Goal: Task Accomplishment & Management: Manage account settings

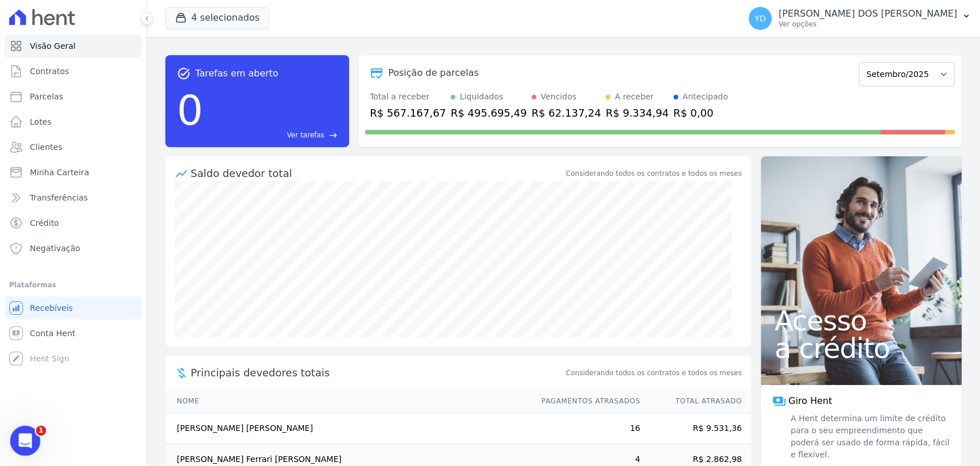
click at [36, 442] on div "Abrir mensagem da Intercom" at bounding box center [24, 439] width 38 height 38
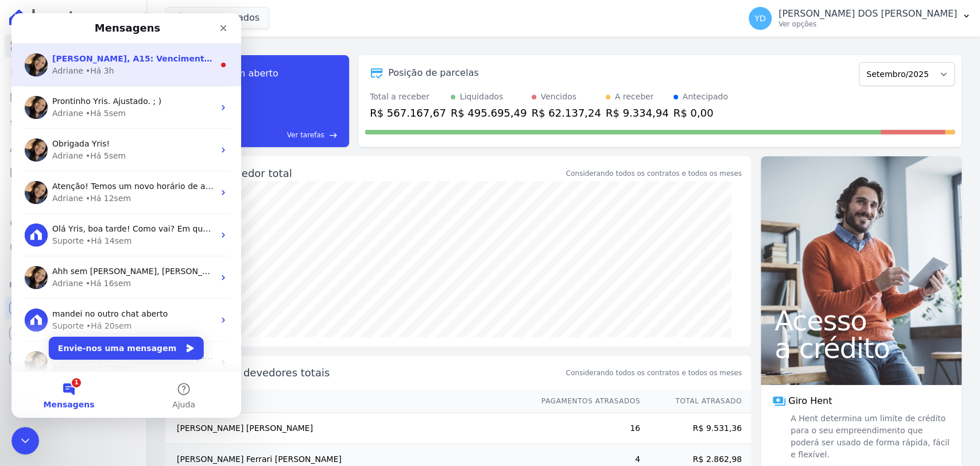
click at [138, 68] on div "[PERSON_NAME] • Há 3h" at bounding box center [133, 71] width 162 height 12
click at [138, 68] on main "Mensagens [PERSON_NAME], A15: Vencimento todo dia 10 Exceto a parcela de setemb…" at bounding box center [126, 215] width 230 height 404
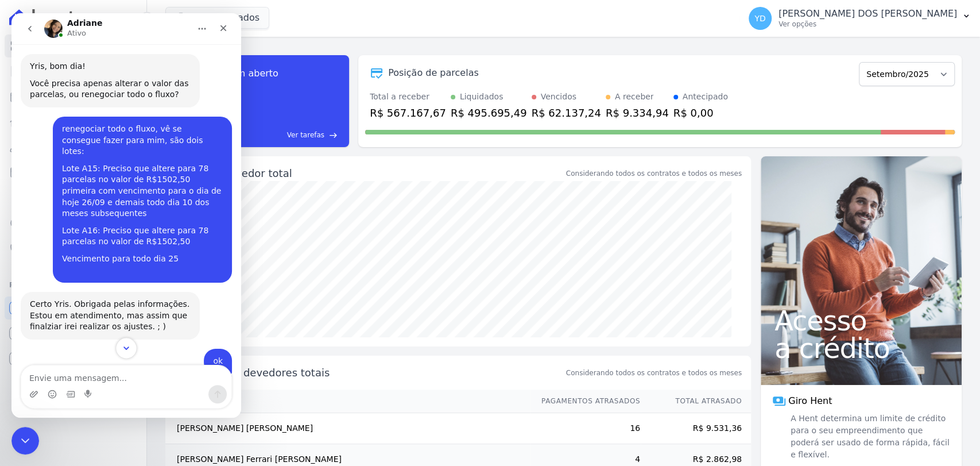
scroll to position [10725, 0]
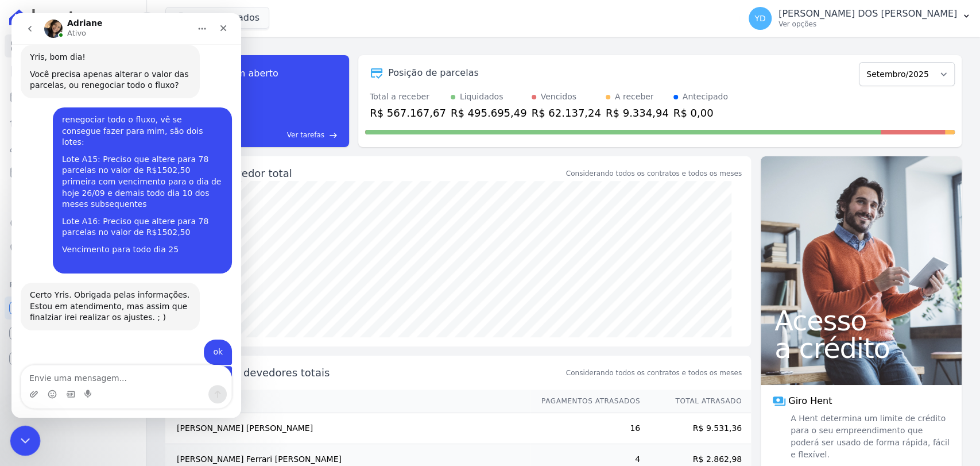
click at [21, 452] on div "Fechar mensagem da Intercom" at bounding box center [24, 439] width 28 height 28
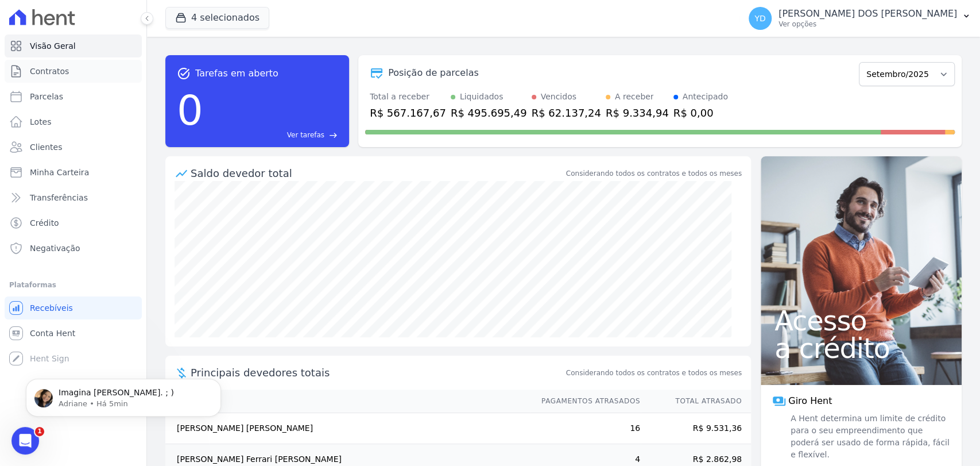
scroll to position [0, 0]
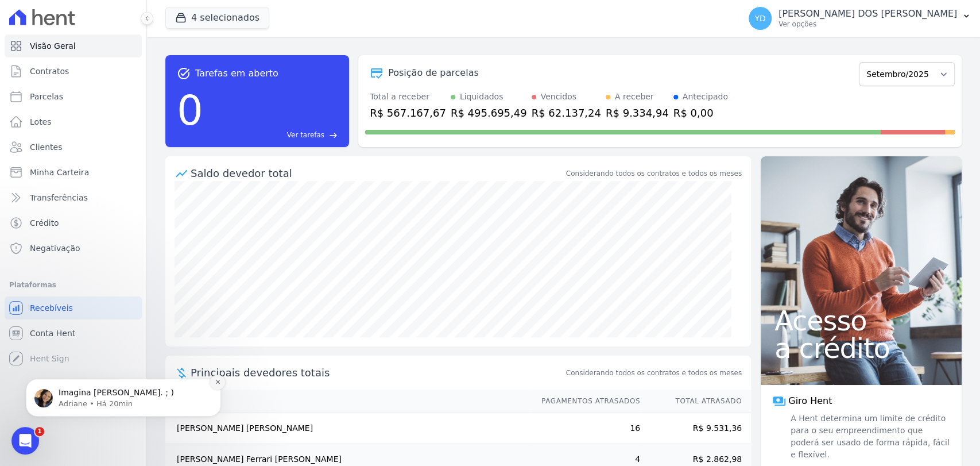
click at [216, 380] on icon "Dismiss notification" at bounding box center [218, 381] width 6 height 6
click at [215, 385] on button "Dismiss notification" at bounding box center [217, 381] width 15 height 15
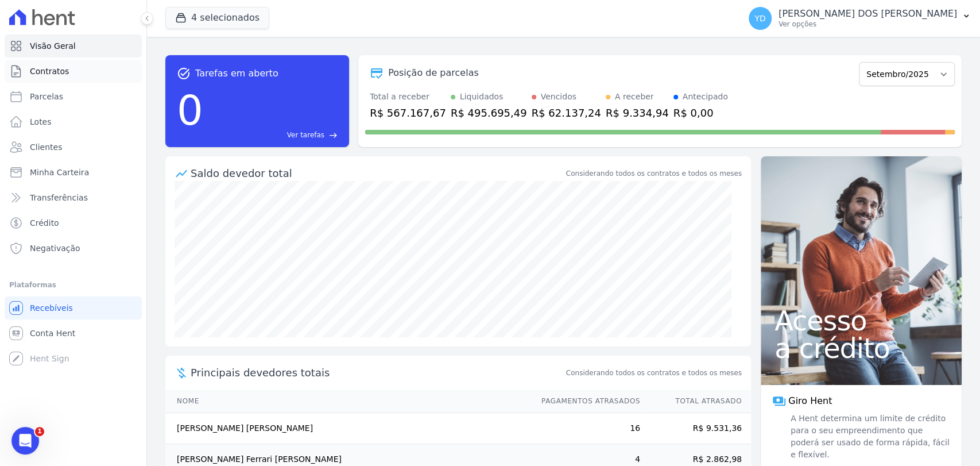
click at [114, 79] on link "Contratos" at bounding box center [73, 71] width 137 height 23
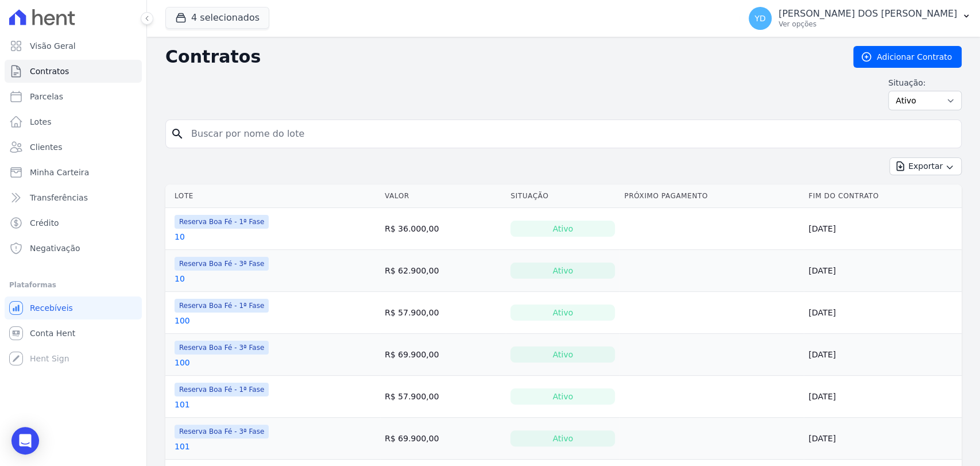
click at [387, 138] on input "search" at bounding box center [570, 133] width 772 height 23
type input "a15"
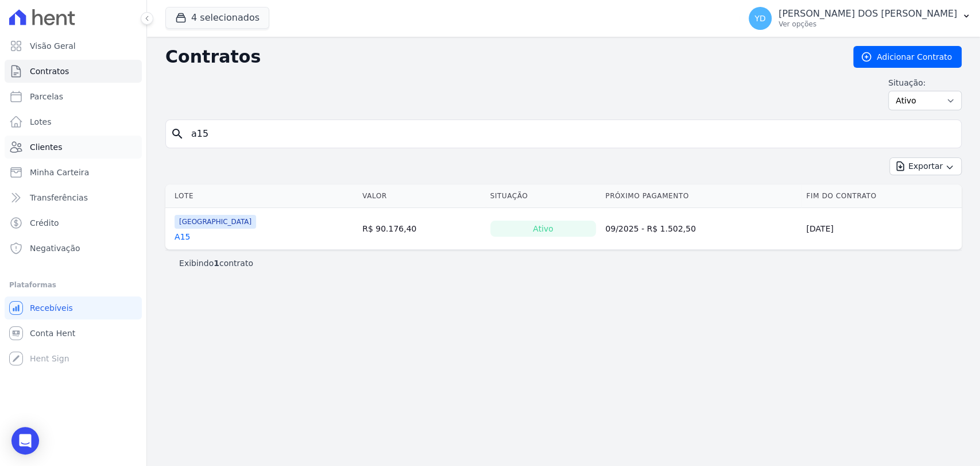
click at [113, 139] on link "Clientes" at bounding box center [73, 147] width 137 height 23
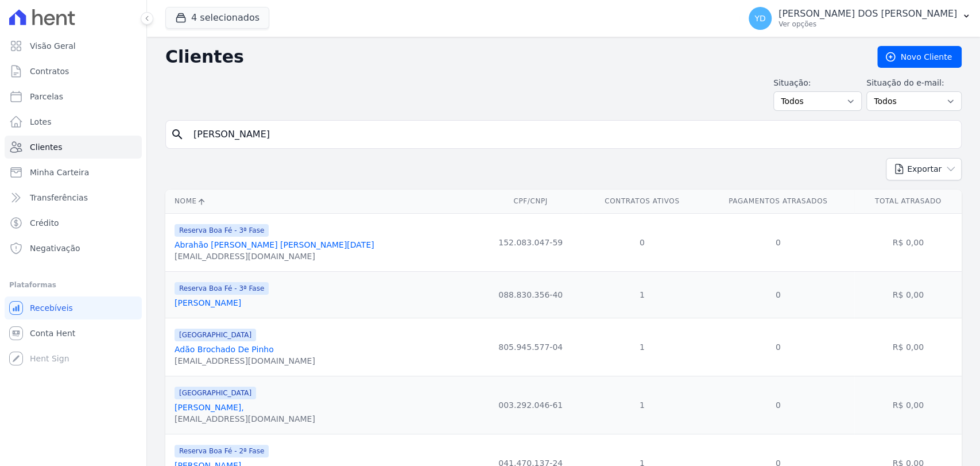
click at [304, 138] on input "alessandra" at bounding box center [572, 134] width 770 height 23
type input "sebastião"
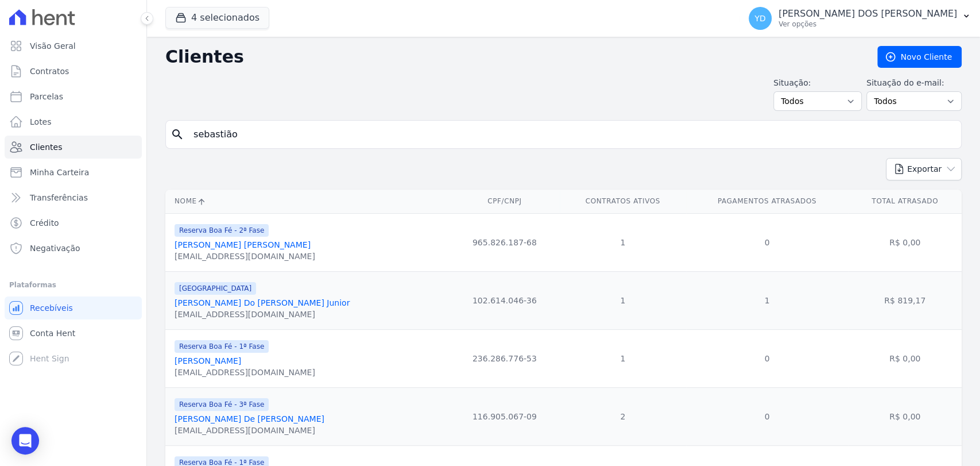
click at [236, 123] on input "sebastião" at bounding box center [572, 134] width 770 height 23
type input "thiago da silva"
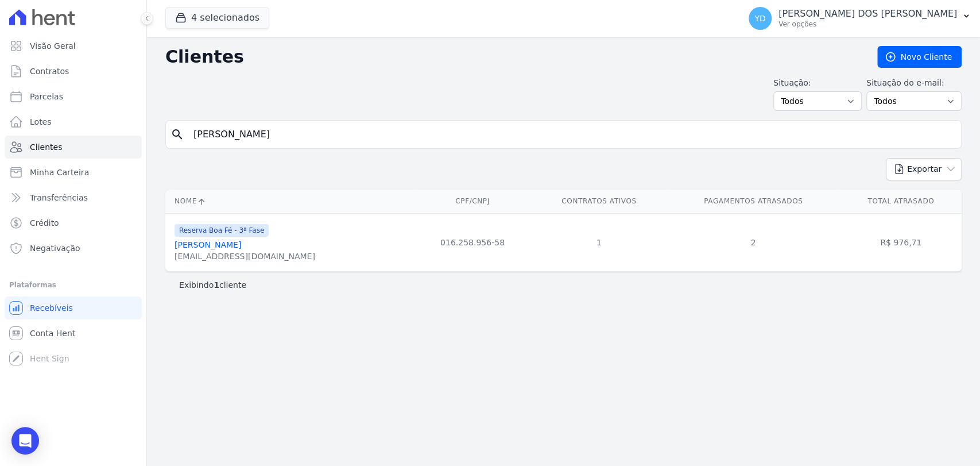
click at [223, 249] on link "Thiago Da Silva" at bounding box center [208, 244] width 67 height 9
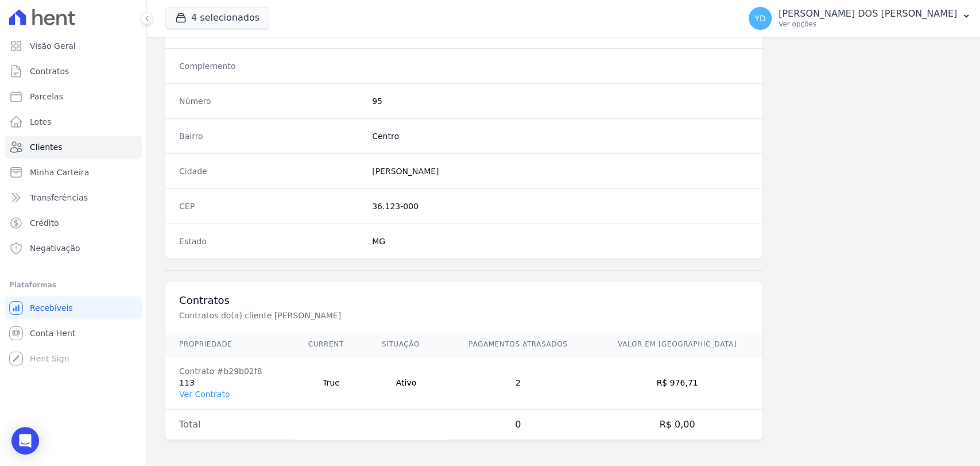
scroll to position [606, 0]
click at [219, 391] on link "Ver Contrato" at bounding box center [204, 393] width 51 height 9
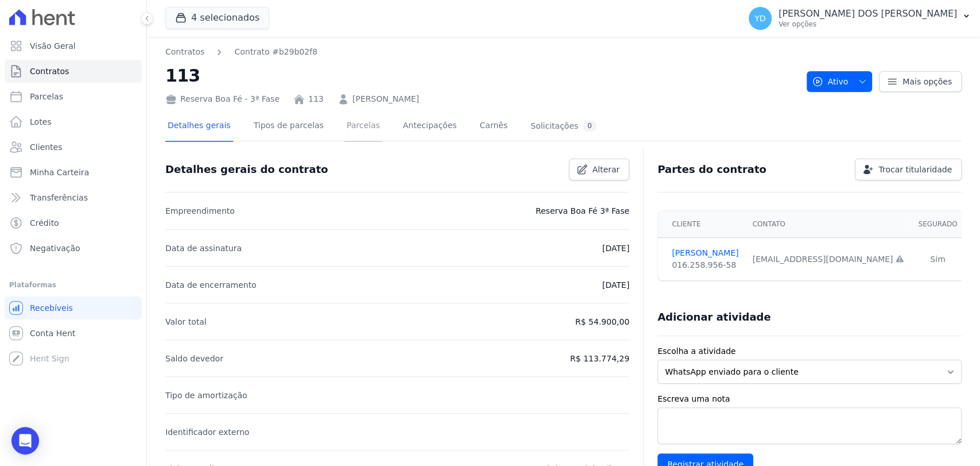
click at [345, 121] on link "Parcelas" at bounding box center [364, 126] width 38 height 30
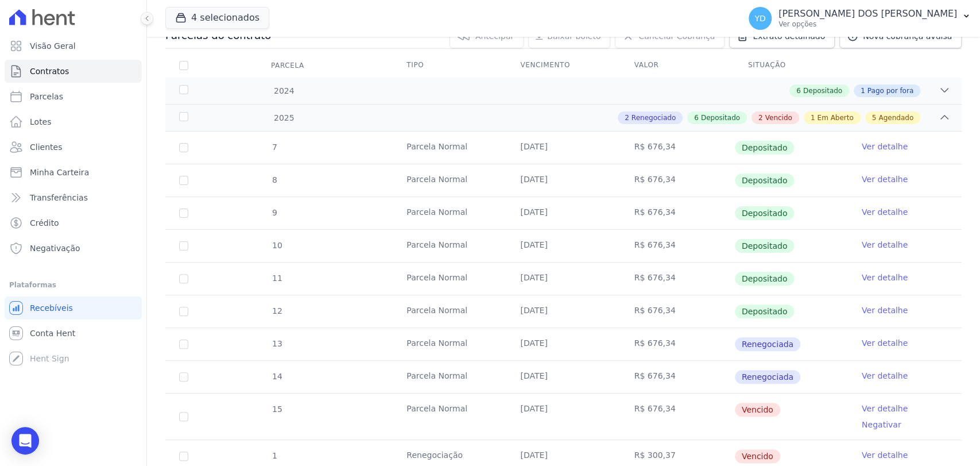
scroll to position [255, 0]
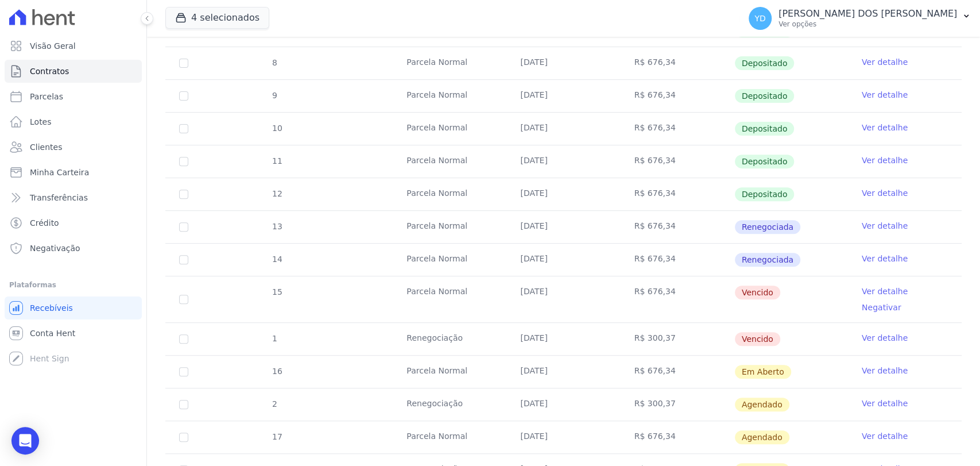
click at [864, 291] on link "Ver detalhe" at bounding box center [885, 290] width 46 height 11
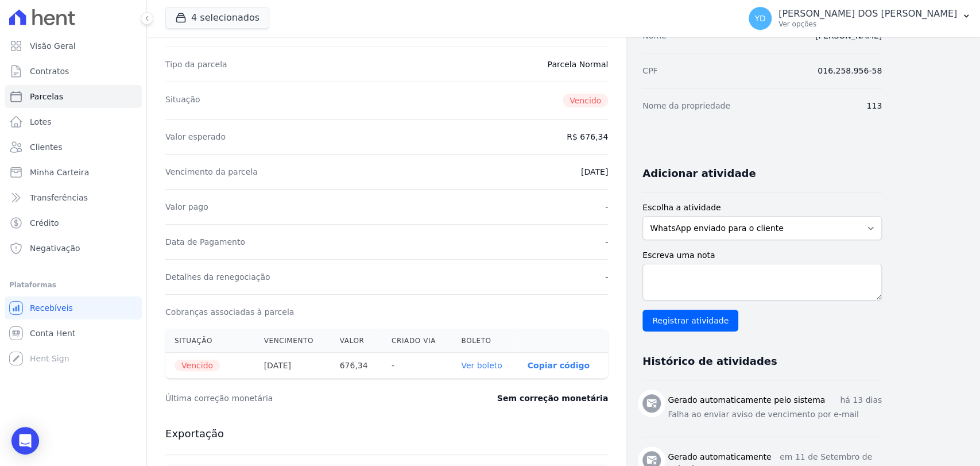
scroll to position [127, 0]
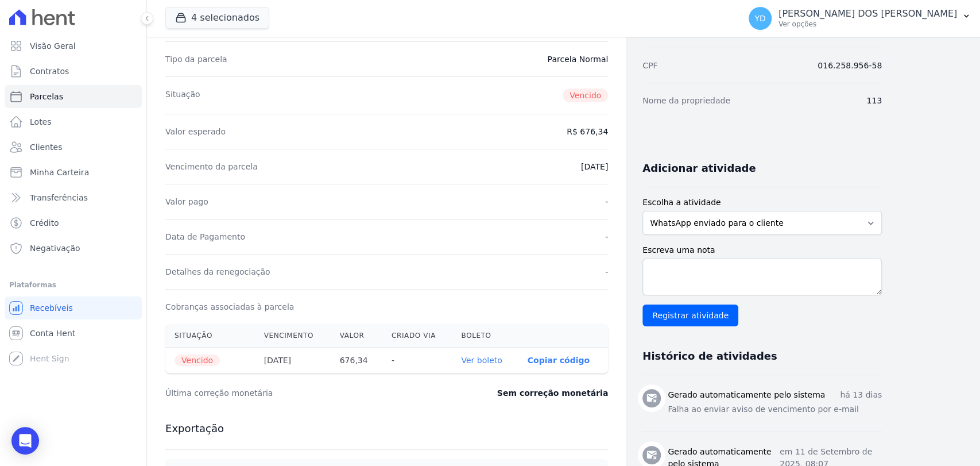
click at [485, 358] on link "Ver boleto" at bounding box center [481, 359] width 41 height 9
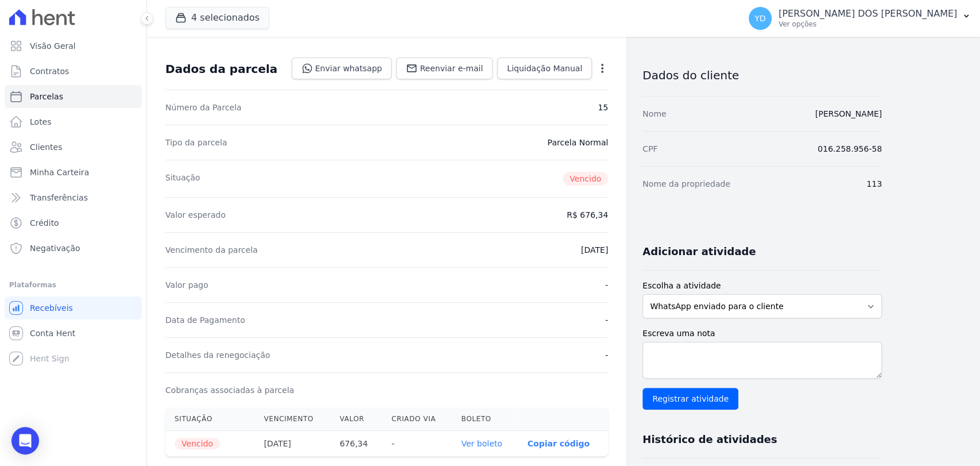
scroll to position [0, 0]
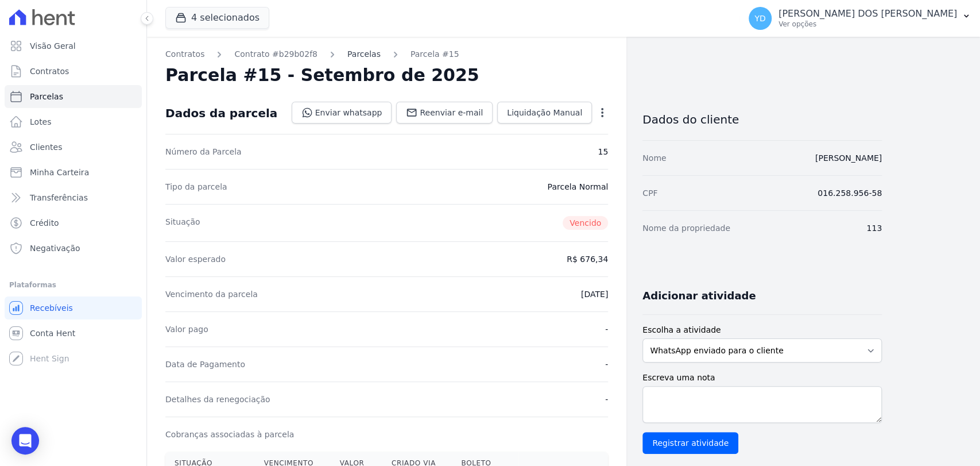
click at [347, 59] on link "Parcelas" at bounding box center [363, 54] width 33 height 12
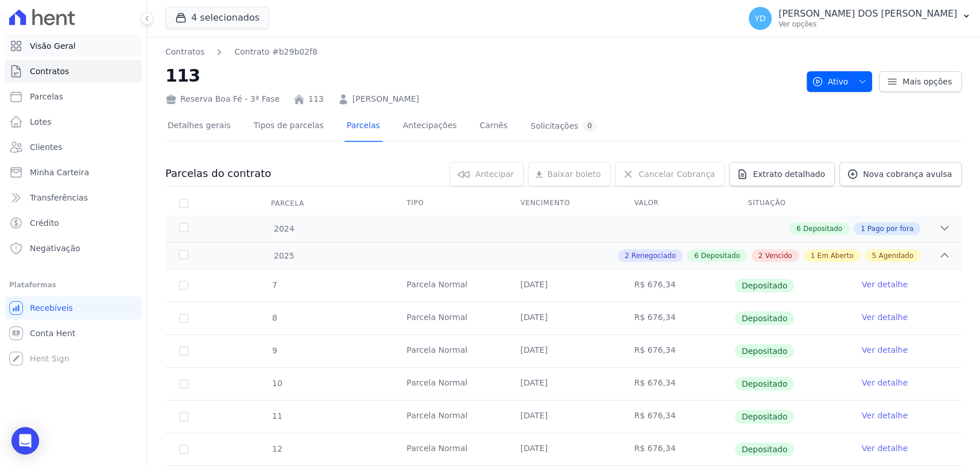
click at [102, 37] on link "Visão Geral" at bounding box center [73, 45] width 137 height 23
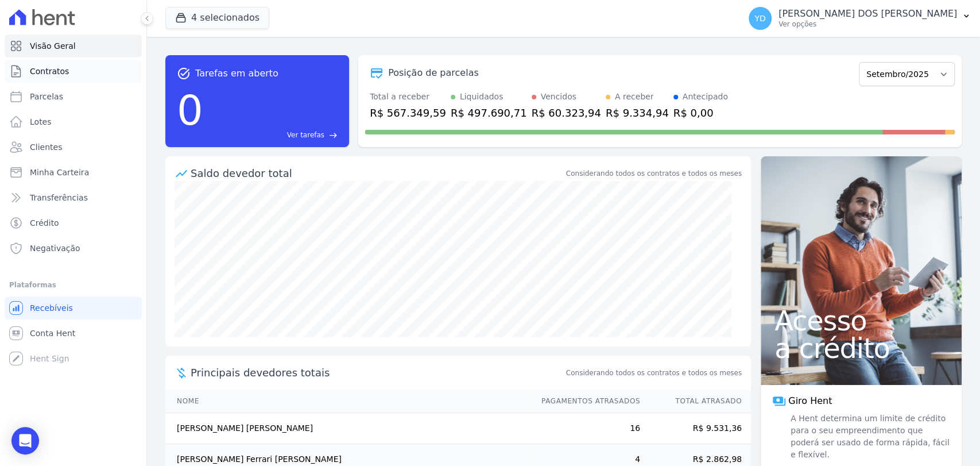
click at [114, 73] on link "Contratos" at bounding box center [73, 71] width 137 height 23
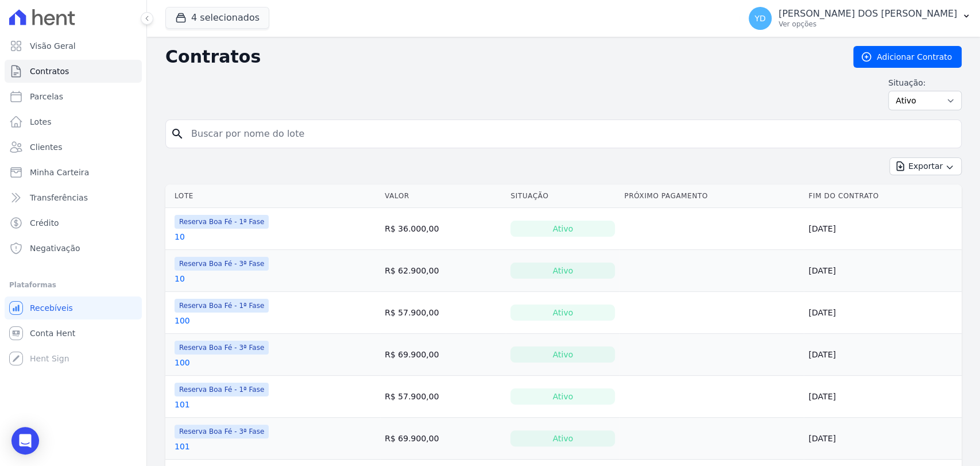
click at [237, 137] on input "search" at bounding box center [570, 133] width 772 height 23
type input "a15"
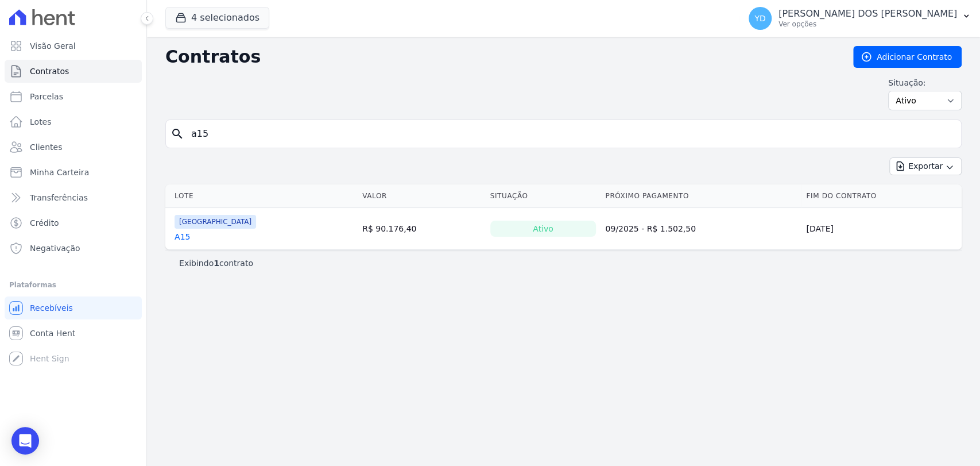
click at [184, 229] on div "Parque das Palmeiras A15" at bounding box center [216, 229] width 82 height 28
click at [187, 231] on link "A15" at bounding box center [183, 236] width 16 height 11
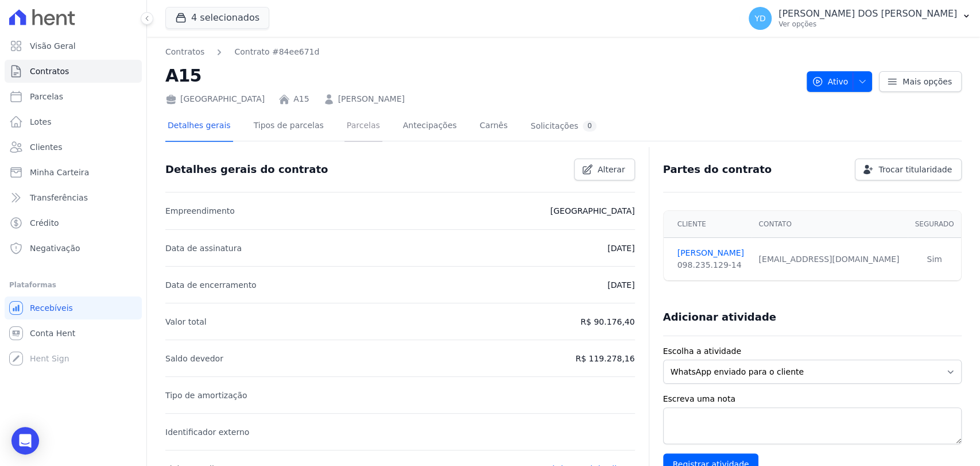
click at [361, 125] on link "Parcelas" at bounding box center [364, 126] width 38 height 30
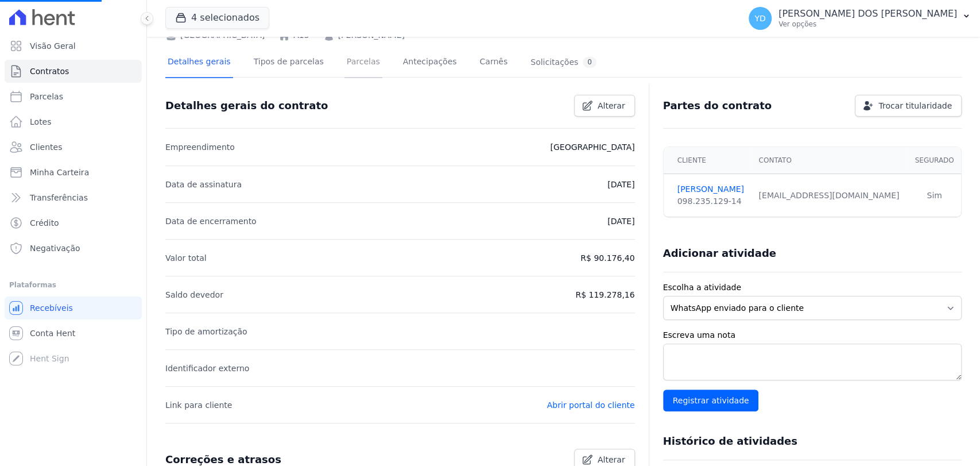
scroll to position [92, 0]
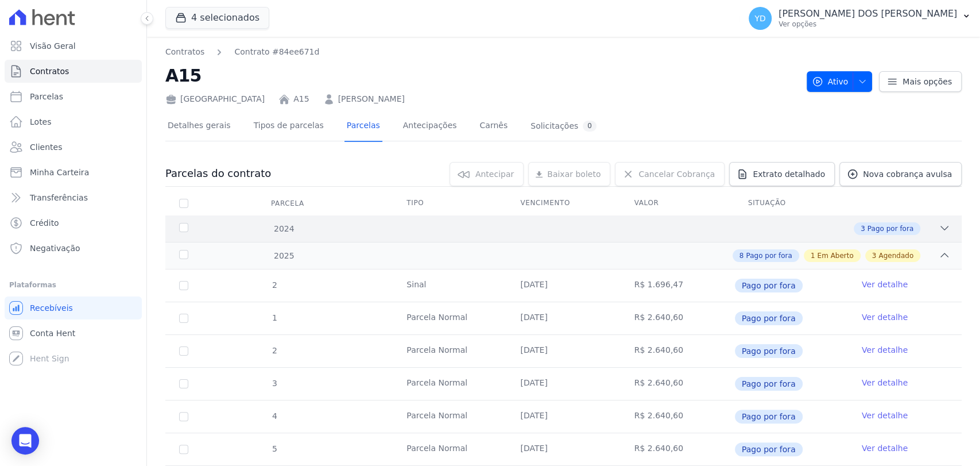
scroll to position [319, 0]
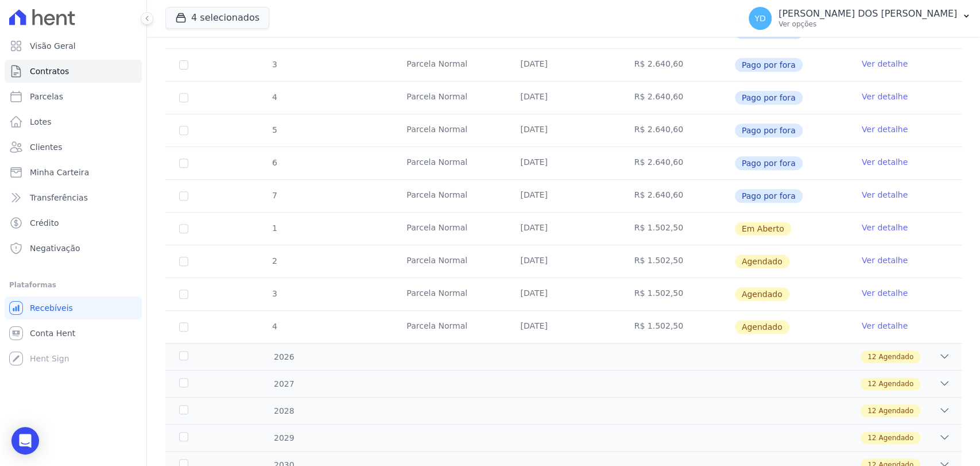
click at [863, 231] on link "Ver detalhe" at bounding box center [885, 227] width 46 height 11
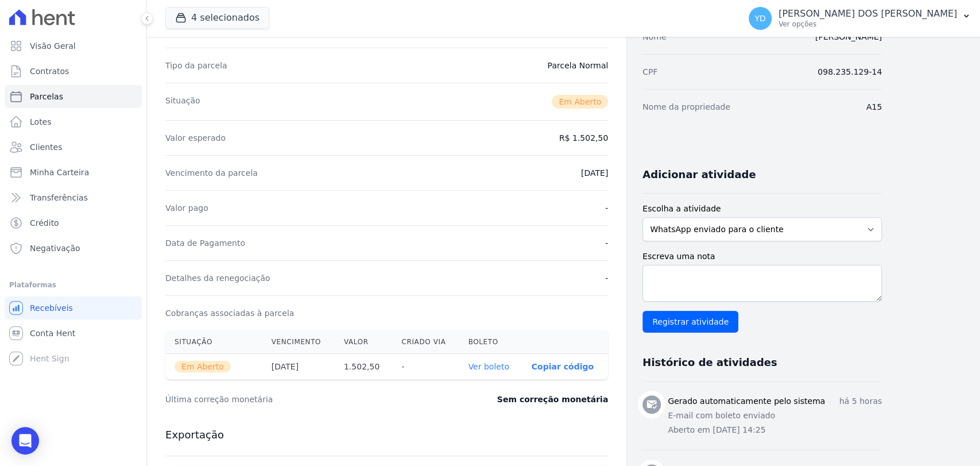
scroll to position [127, 0]
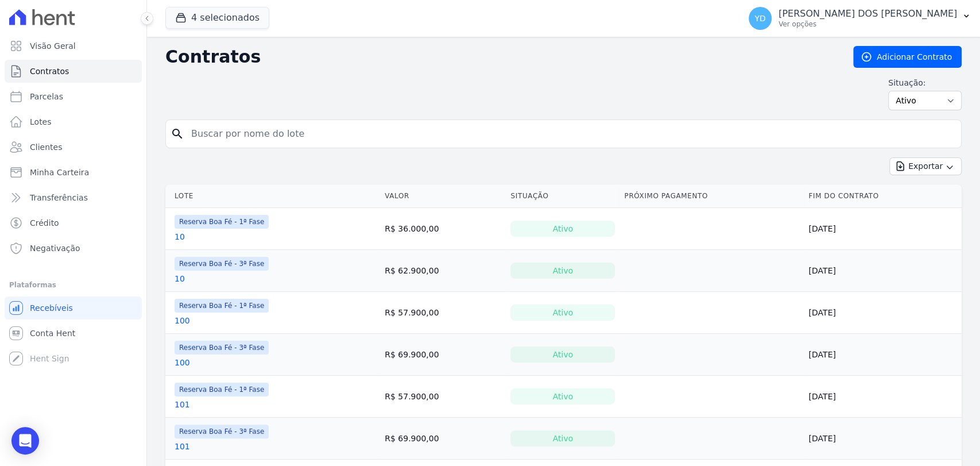
click at [306, 130] on input "search" at bounding box center [570, 133] width 772 height 23
type input "a15"
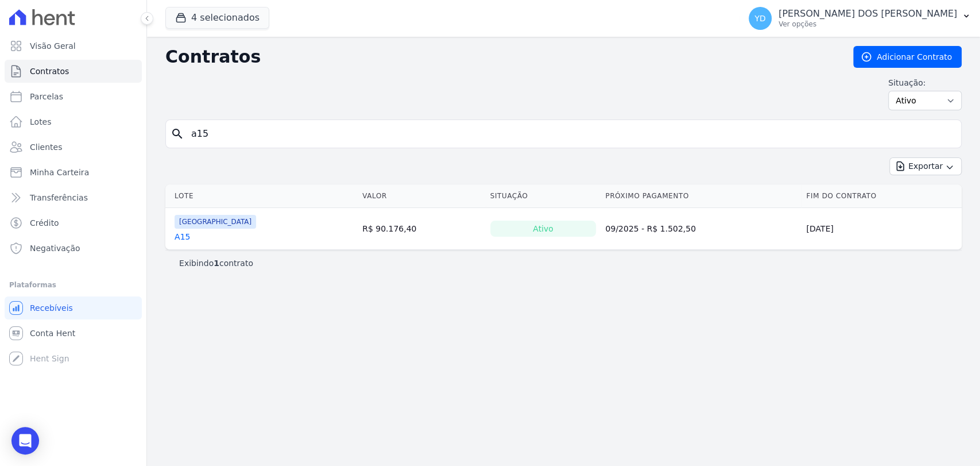
click at [262, 111] on div "Contratos Adicionar Contrato Situação: Ativo Todos Pausado Distratado Rascunho …" at bounding box center [563, 83] width 797 height 74
click at [260, 128] on input "a15" at bounding box center [570, 133] width 772 height 23
type input "a16"
click at [28, 434] on icon "Open Intercom Messenger" at bounding box center [25, 440] width 15 height 15
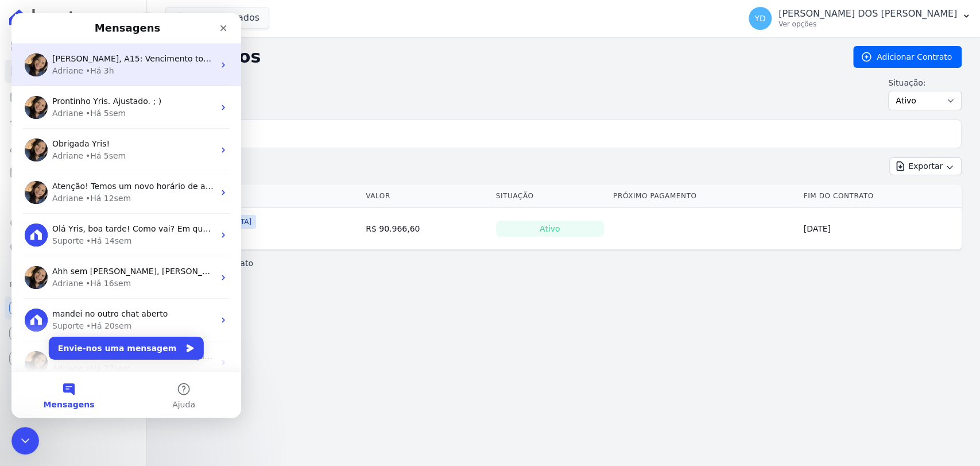
click at [167, 81] on div "[PERSON_NAME], A15: Vencimento todo dia 10 Exceto a parcela de setembro. A16:Re…" at bounding box center [126, 65] width 230 height 42
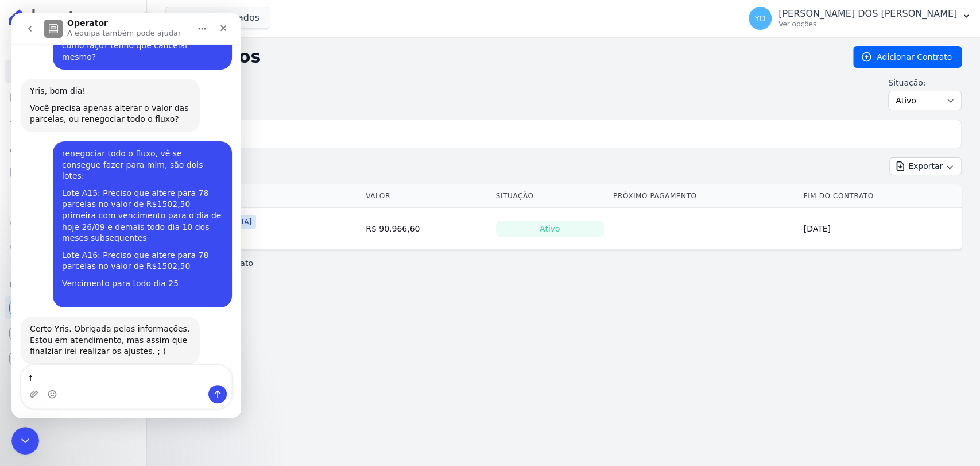
scroll to position [10706, 0]
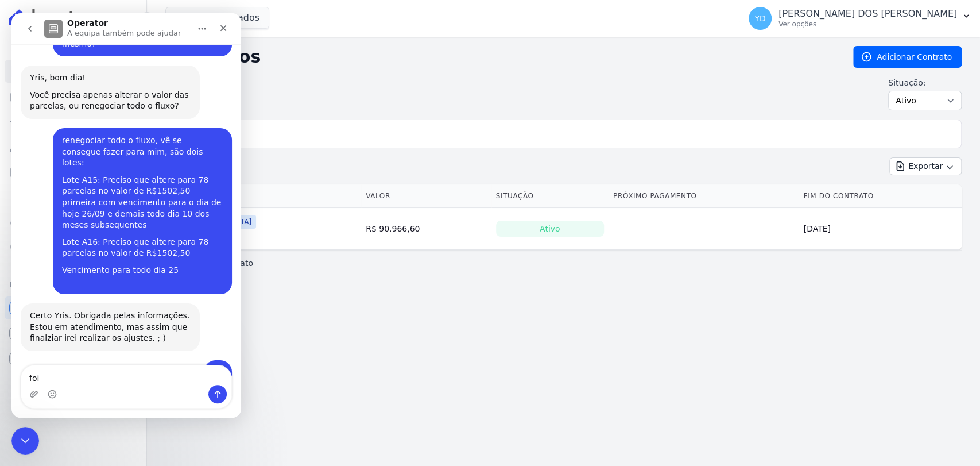
type textarea "foii"
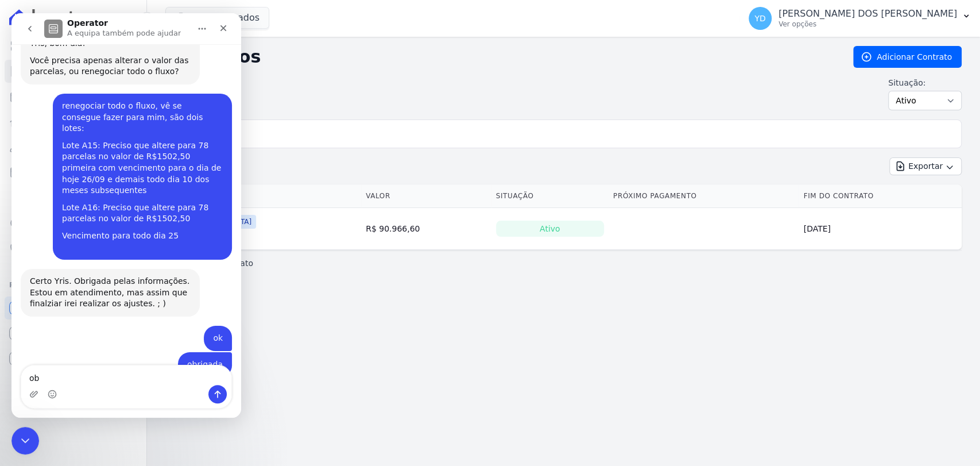
type textarea "obg"
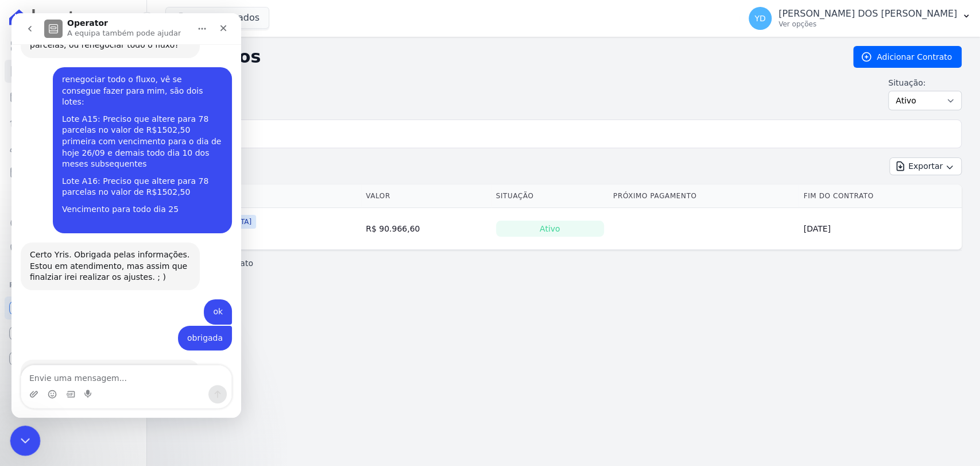
drag, startPoint x: 11, startPoint y: 443, endPoint x: 186, endPoint y: 425, distance: 175.5
click at [11, 443] on div "Fechar mensagem da Intercom" at bounding box center [24, 439] width 28 height 28
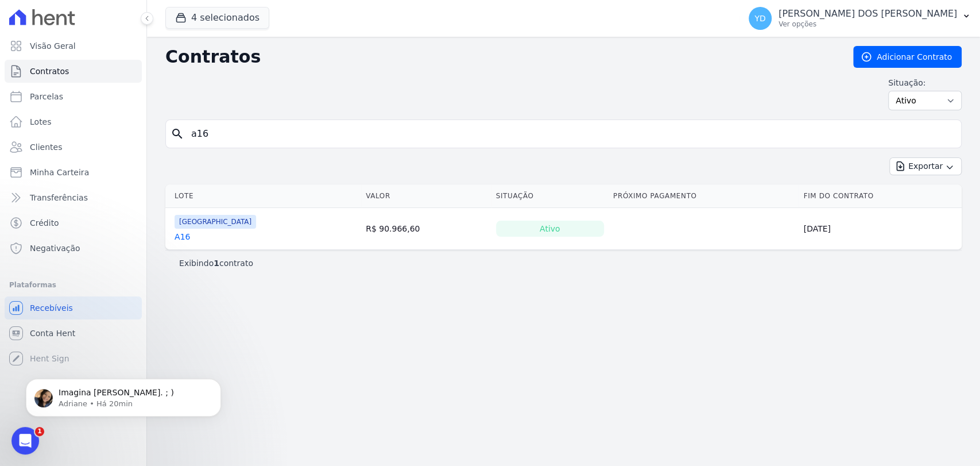
scroll to position [10847, 0]
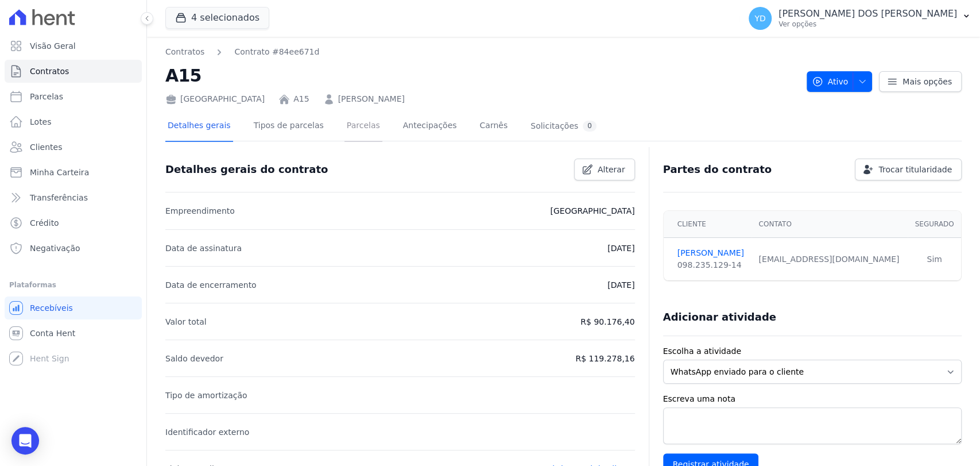
click at [345, 137] on link "Parcelas" at bounding box center [364, 126] width 38 height 30
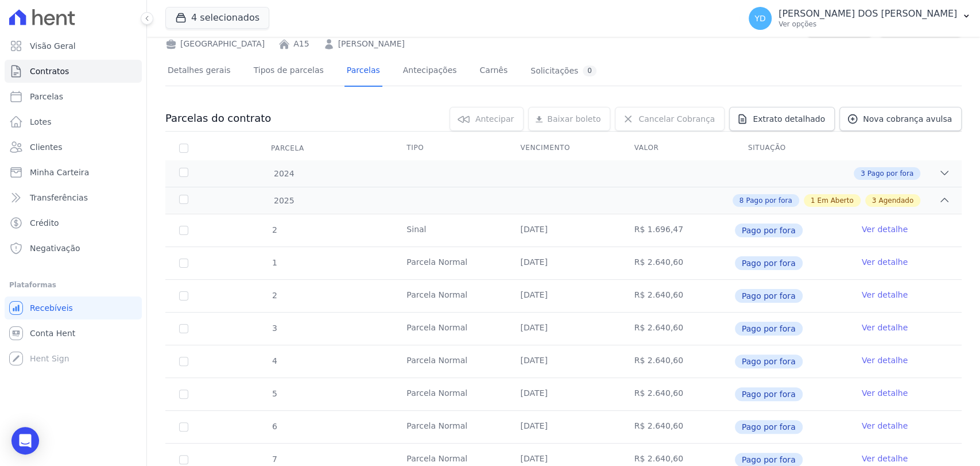
scroll to position [255, 0]
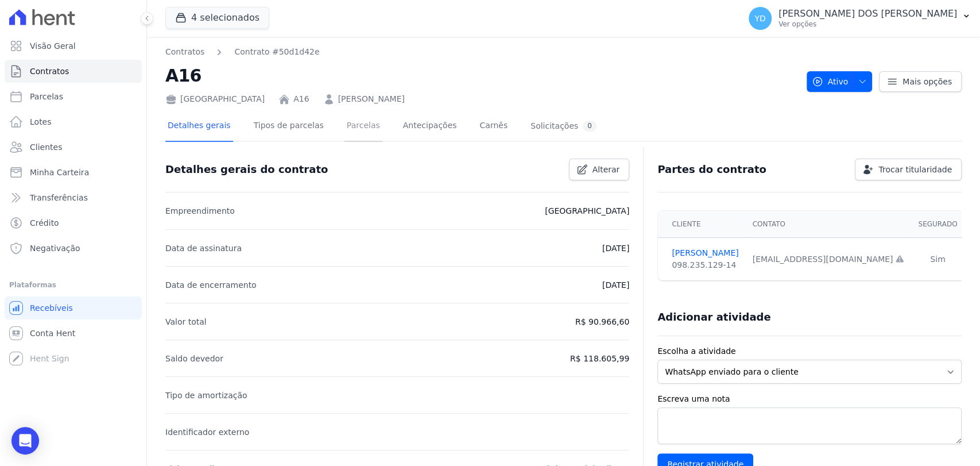
click at [351, 136] on link "Parcelas" at bounding box center [364, 126] width 38 height 30
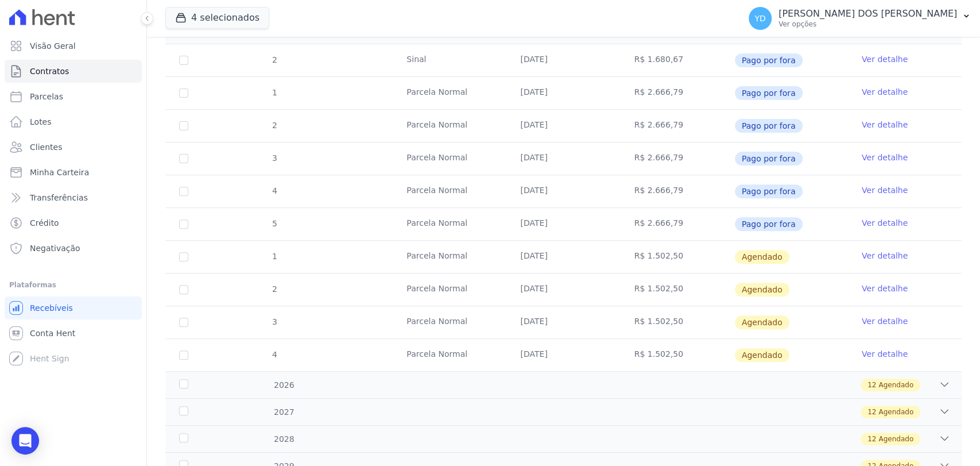
scroll to position [225, 0]
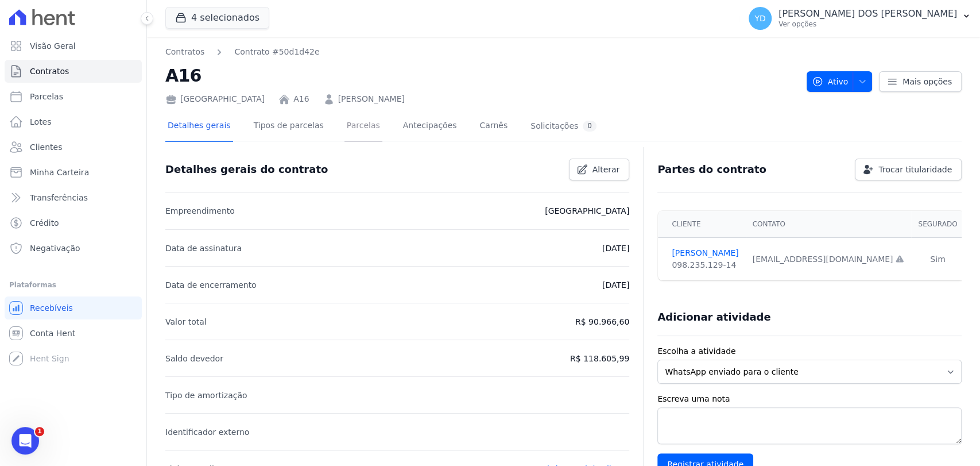
click at [345, 132] on link "Parcelas" at bounding box center [364, 126] width 38 height 30
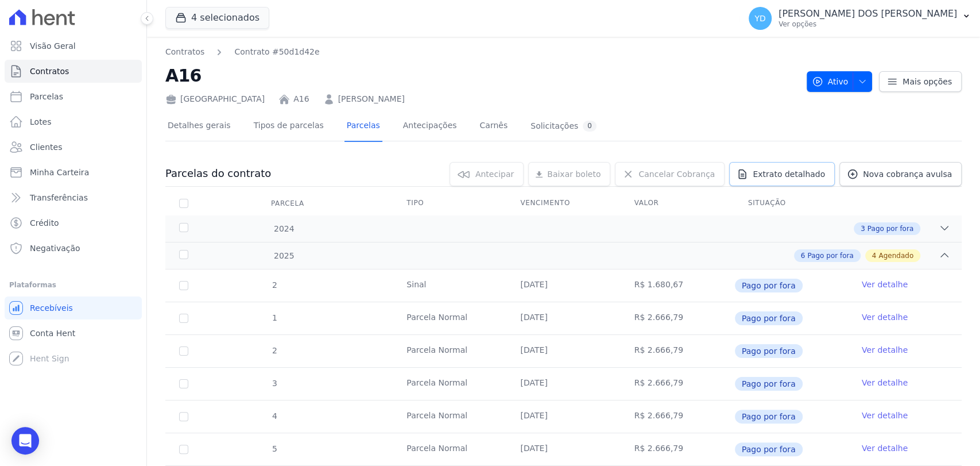
click at [813, 171] on span "Extrato detalhado" at bounding box center [789, 173] width 72 height 11
click at [929, 175] on span "Exportar PDF" at bounding box center [943, 174] width 60 height 11
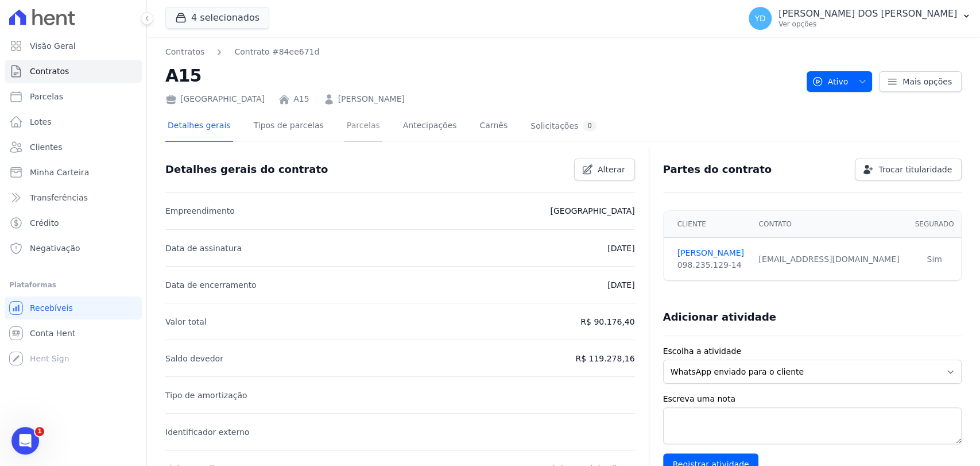
click at [345, 132] on link "Parcelas" at bounding box center [364, 126] width 38 height 30
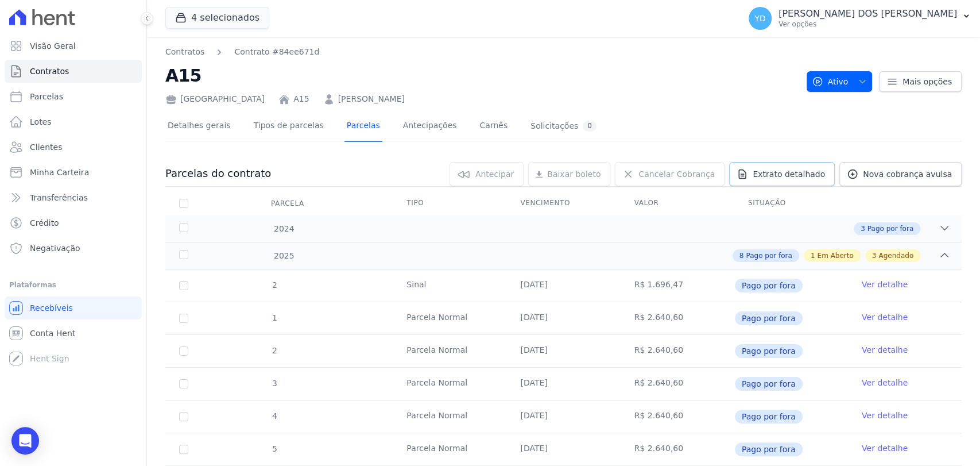
click at [788, 180] on link "Extrato detalhado" at bounding box center [782, 174] width 106 height 24
click at [941, 178] on span "Exportar PDF" at bounding box center [943, 174] width 60 height 11
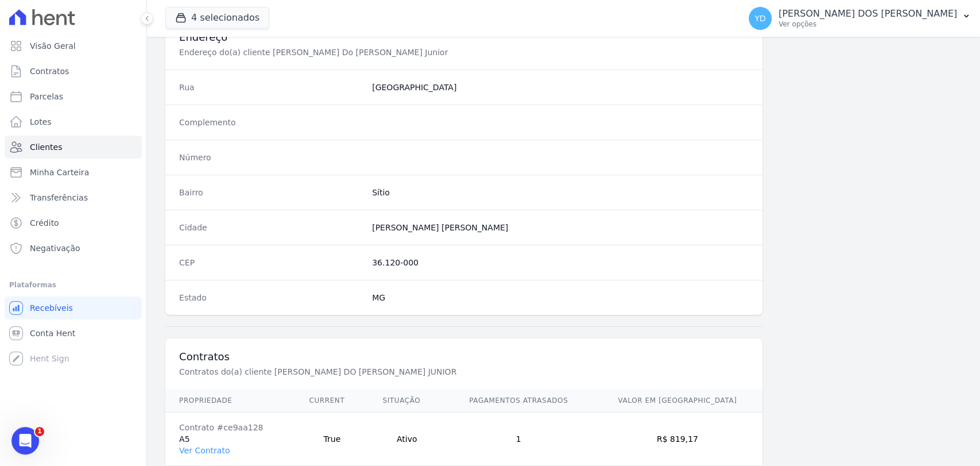
scroll to position [606, 0]
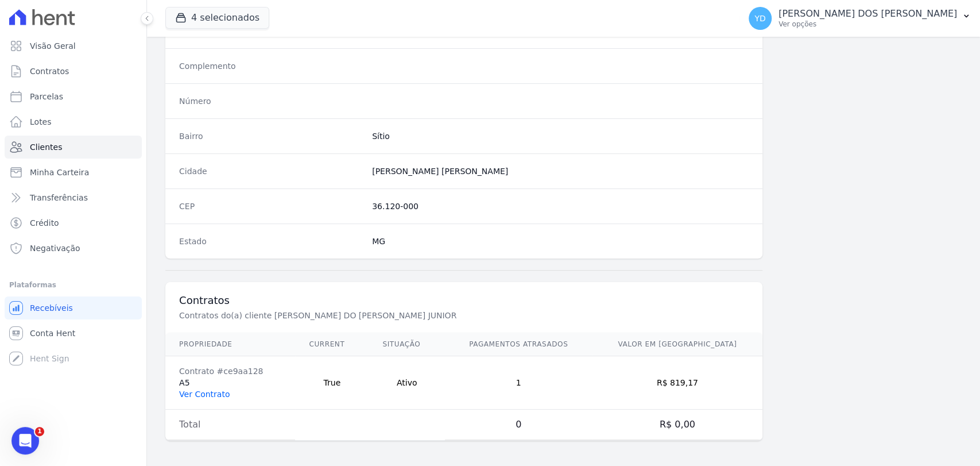
click at [211, 393] on link "Ver Contrato" at bounding box center [204, 393] width 51 height 9
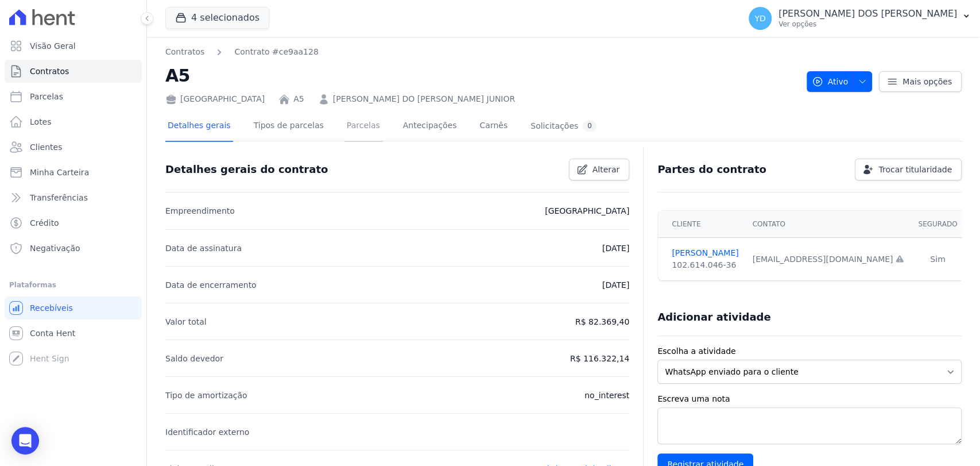
click at [356, 136] on link "Parcelas" at bounding box center [364, 126] width 38 height 30
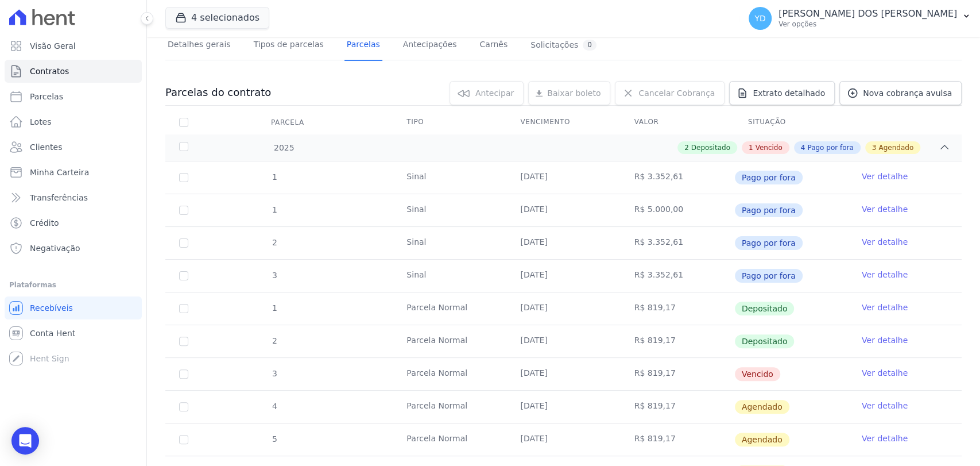
scroll to position [191, 0]
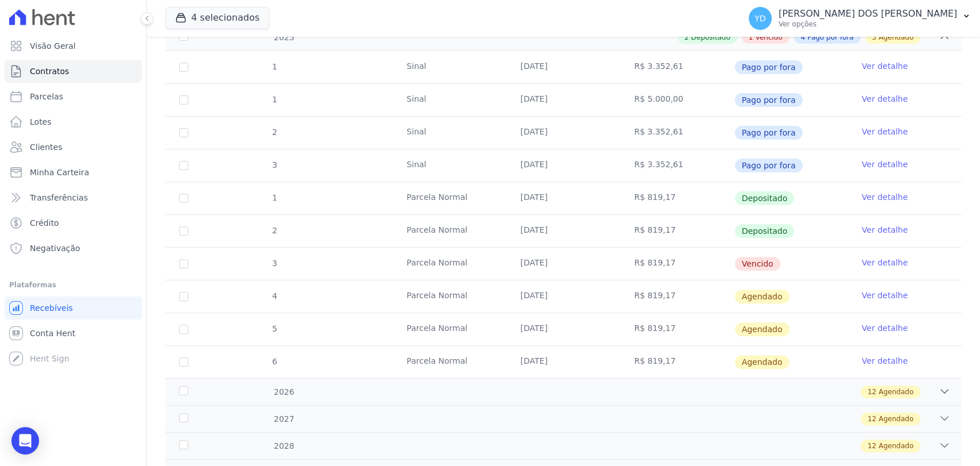
click at [873, 261] on link "Ver detalhe" at bounding box center [885, 262] width 46 height 11
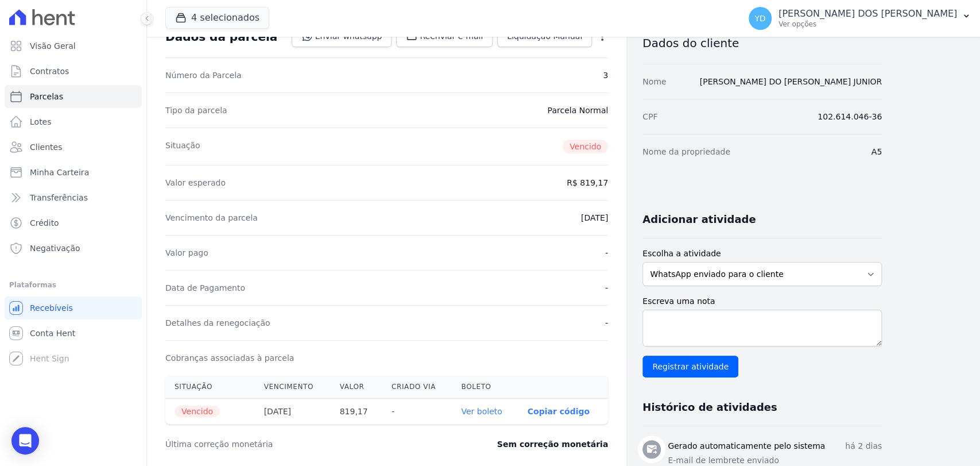
scroll to position [191, 0]
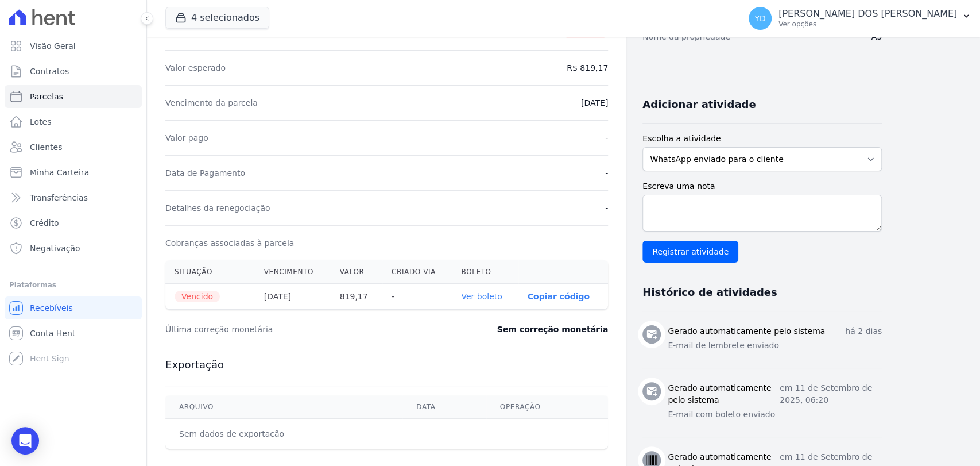
click at [499, 293] on link "Ver boleto" at bounding box center [481, 296] width 41 height 9
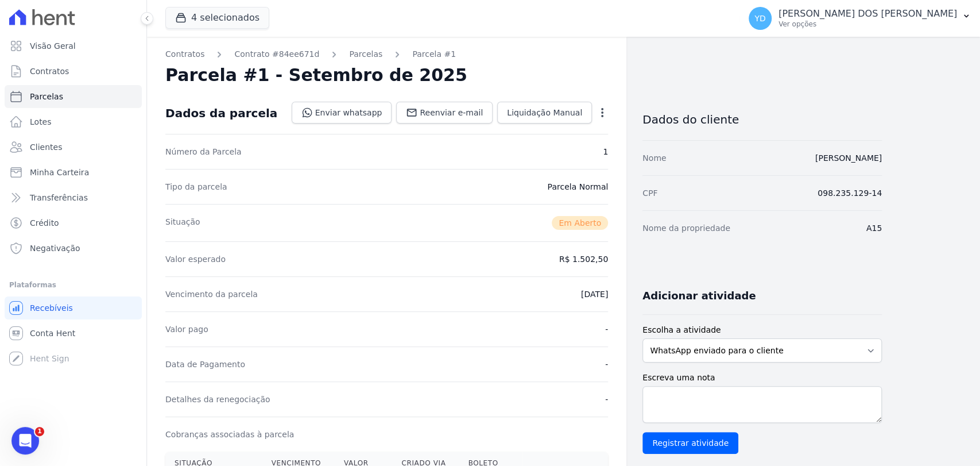
click at [604, 117] on icon "button" at bounding box center [602, 112] width 11 height 11
click at [591, 121] on link "Alterar" at bounding box center [552, 128] width 101 height 21
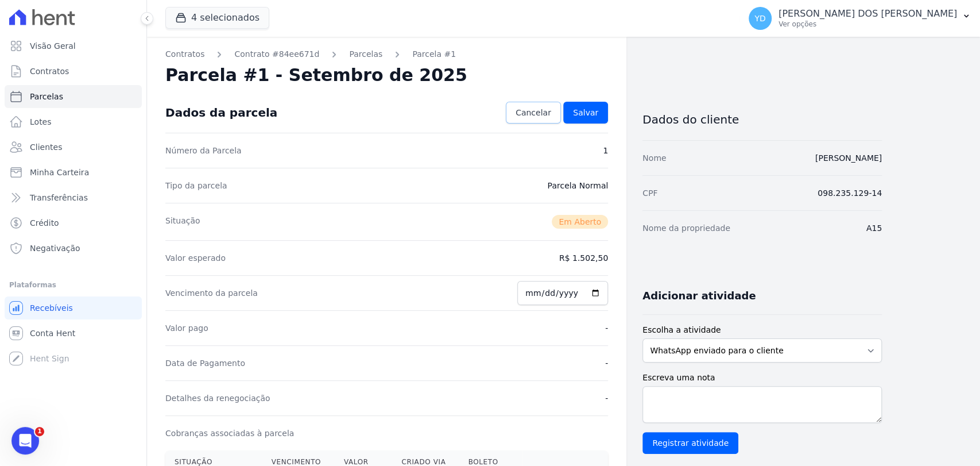
click at [533, 121] on link "Cancelar" at bounding box center [533, 113] width 55 height 22
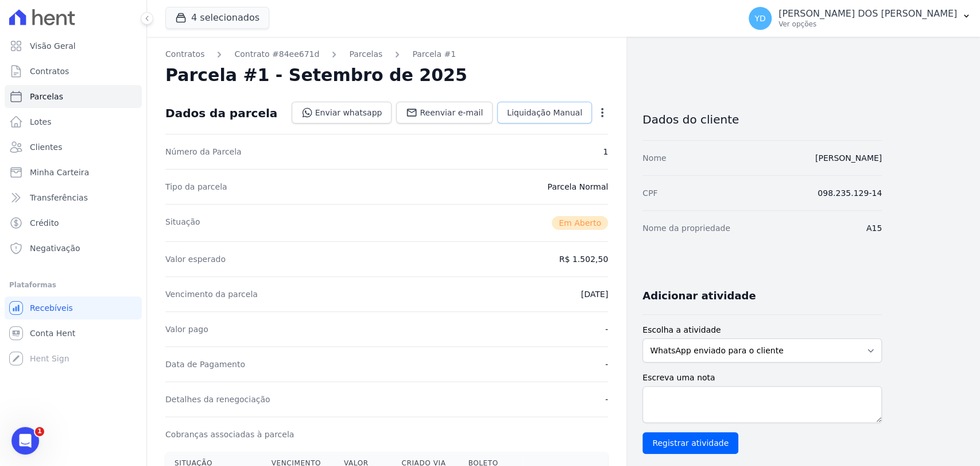
click at [531, 110] on span "Liquidação Manual" at bounding box center [544, 112] width 75 height 11
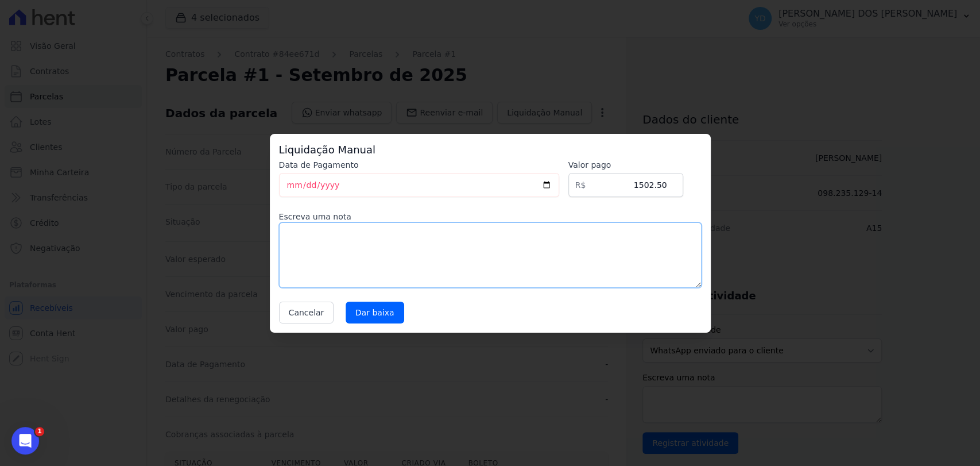
click at [514, 238] on textarea at bounding box center [490, 254] width 423 height 65
type textarea "Pagamento da parcela via PIX"
click at [367, 304] on input "Dar baixa" at bounding box center [375, 312] width 59 height 22
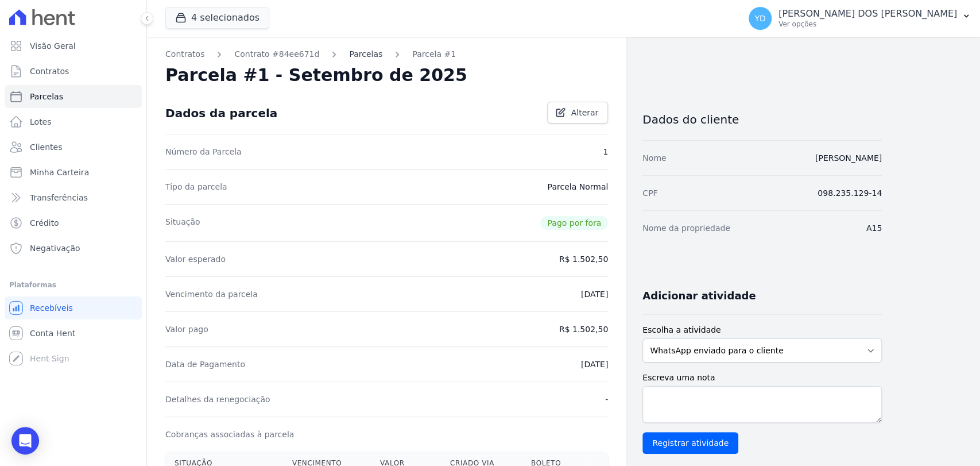
click at [354, 52] on link "Parcelas" at bounding box center [365, 54] width 33 height 12
